Goal: Go to known website: Go to known website

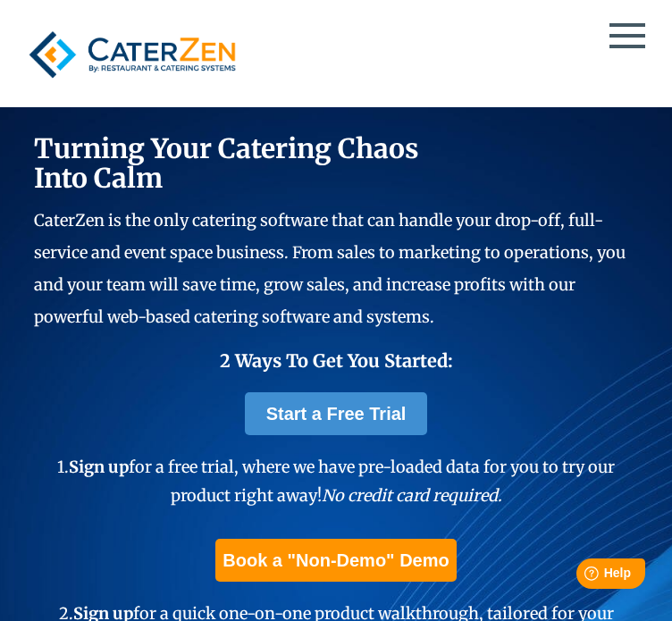
click at [365, 269] on link "Log in" at bounding box center [336, 284] width 631 height 31
click at [342, 269] on link "Log in" at bounding box center [336, 284] width 631 height 31
click at [367, 159] on ul "Testimonials Case Studies" at bounding box center [336, 159] width 631 height 0
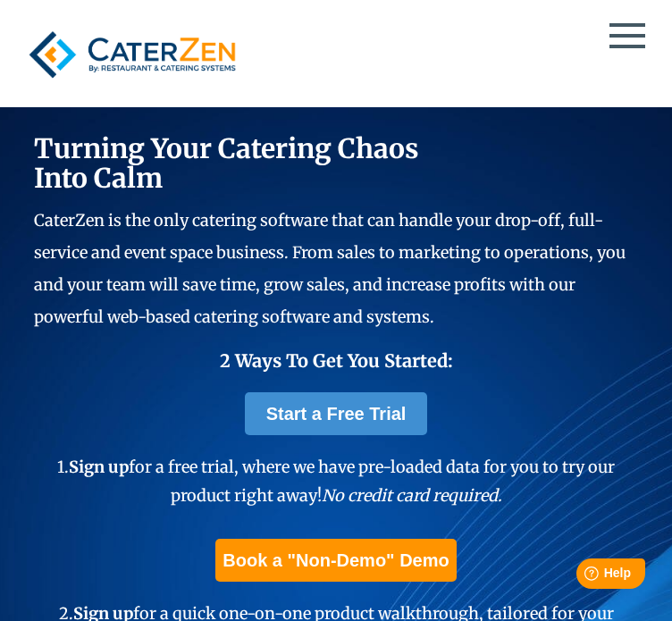
click at [370, 269] on link "Log in" at bounding box center [336, 284] width 631 height 31
